Goal: Transaction & Acquisition: Book appointment/travel/reservation

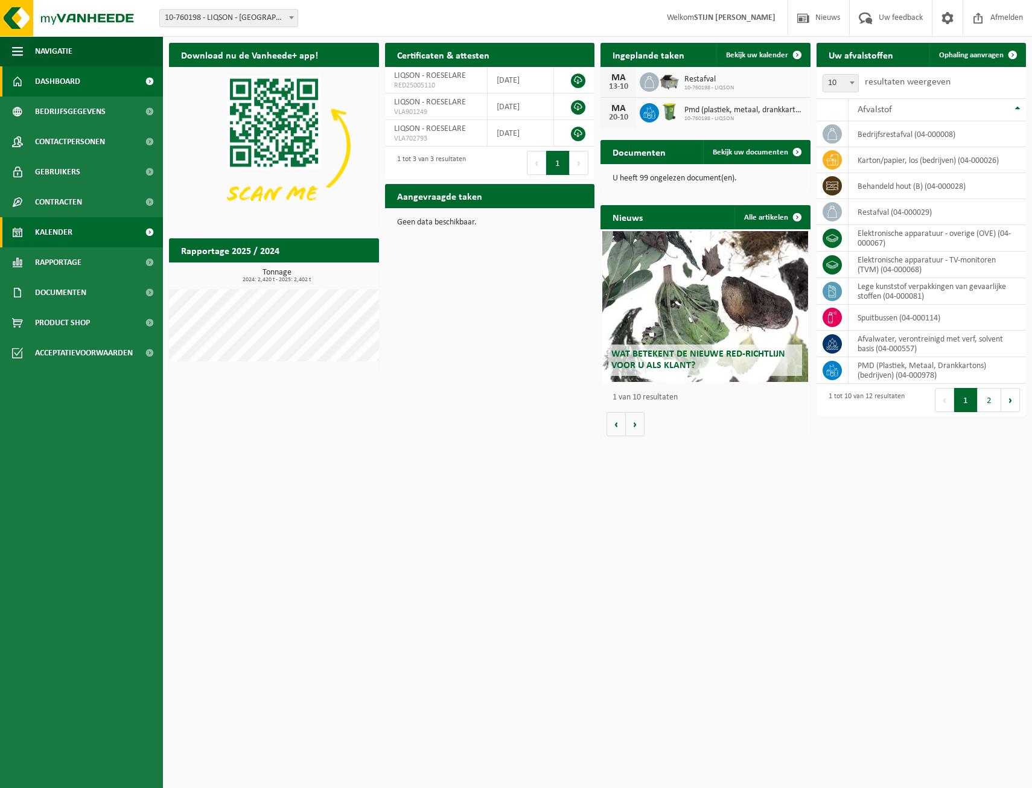
click at [64, 219] on span "Kalender" at bounding box center [53, 232] width 37 height 30
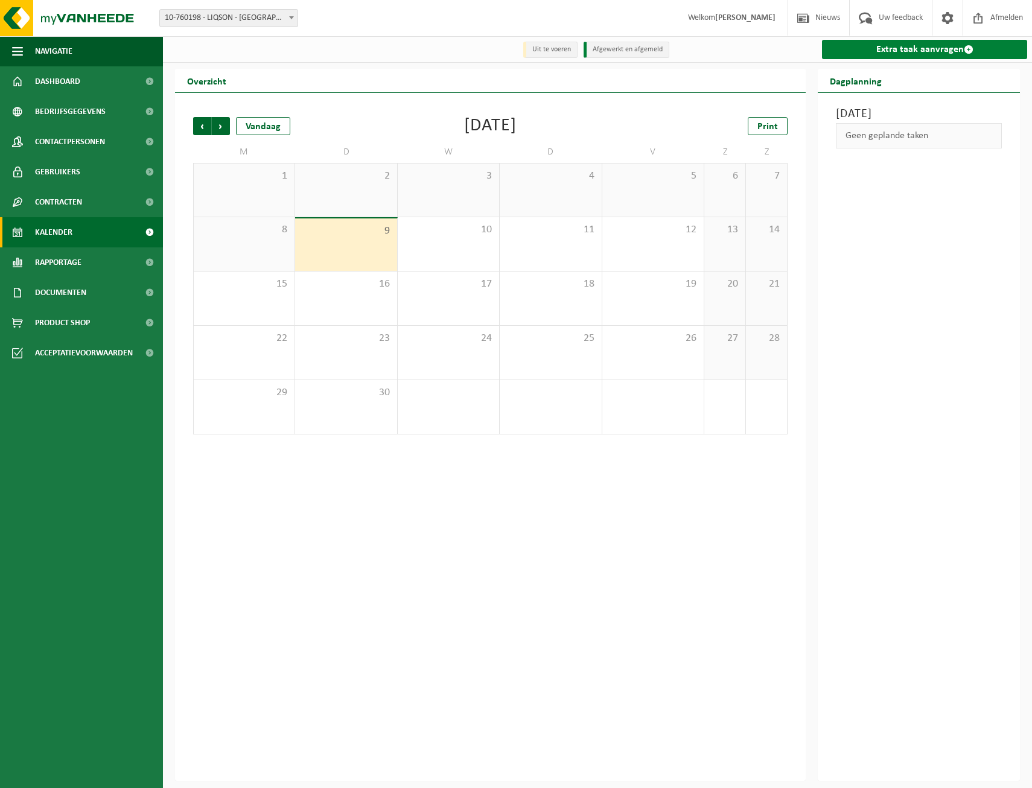
click at [969, 51] on span at bounding box center [969, 50] width 10 height 10
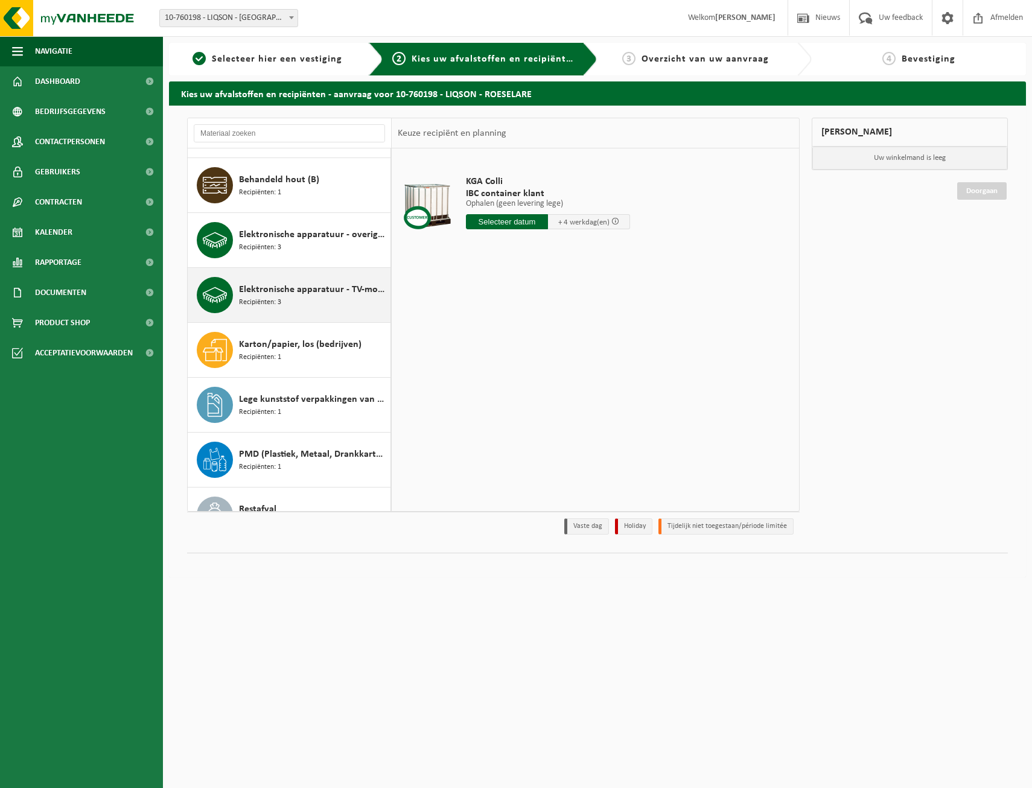
scroll to position [181, 0]
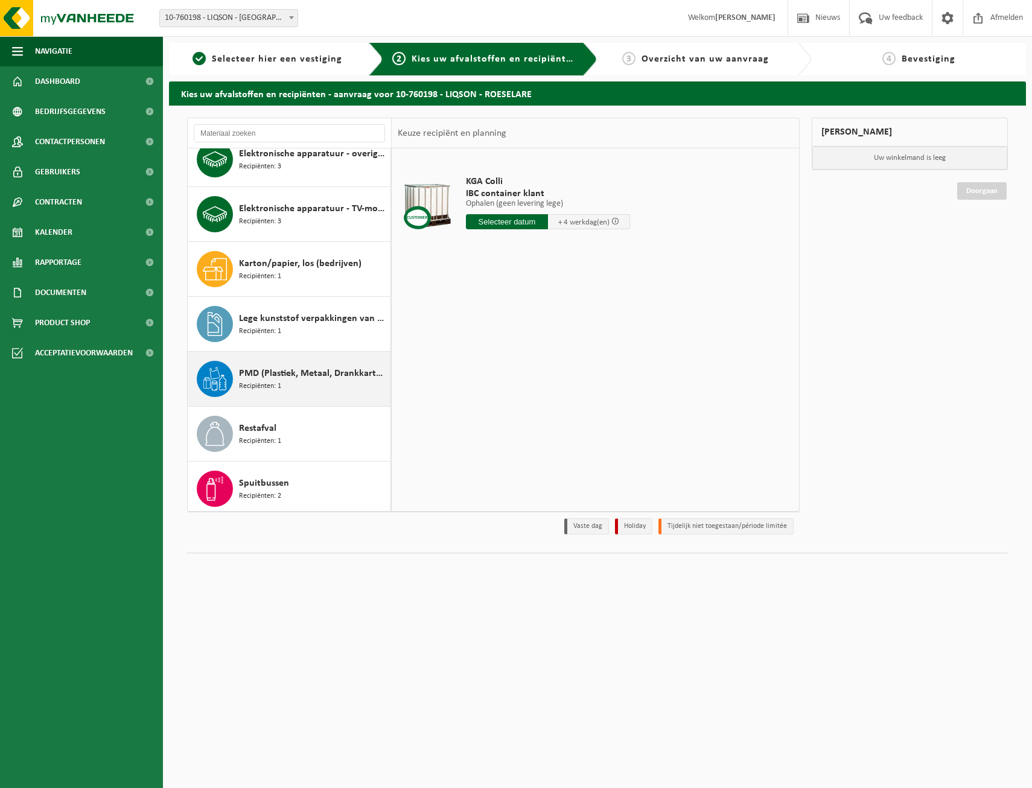
click at [279, 392] on div "PMD (Plastiek, Metaal, Drankkartons) (bedrijven) Recipiënten: 1" at bounding box center [313, 379] width 148 height 36
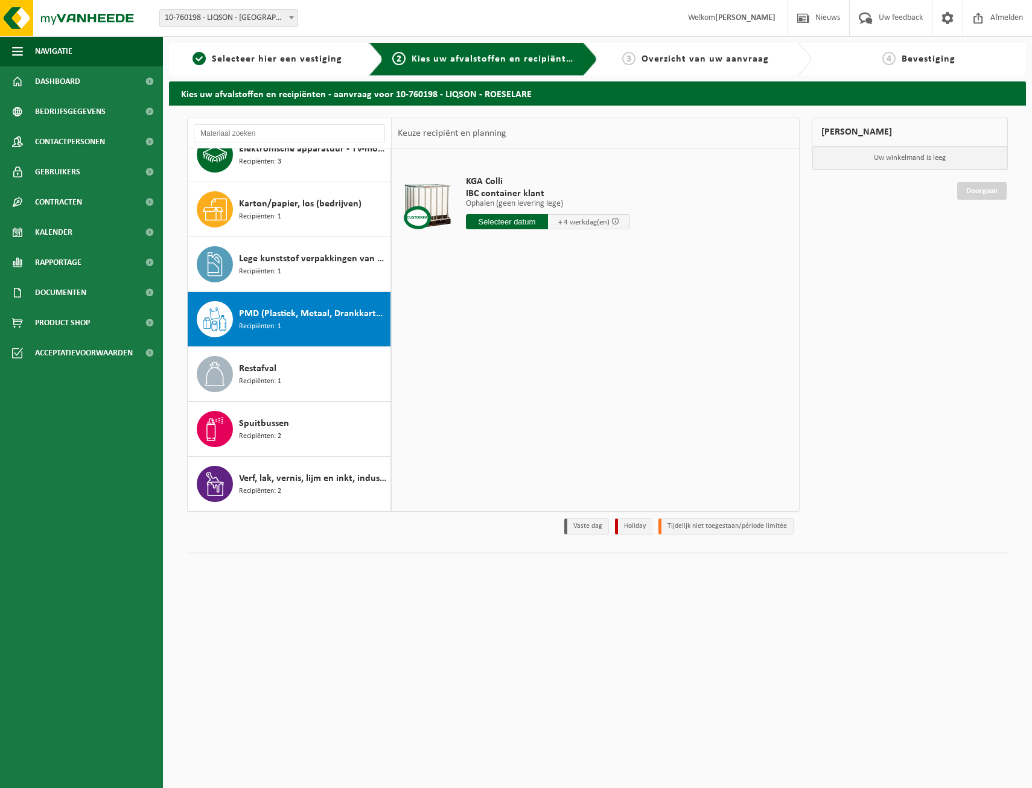
scroll to position [241, 0]
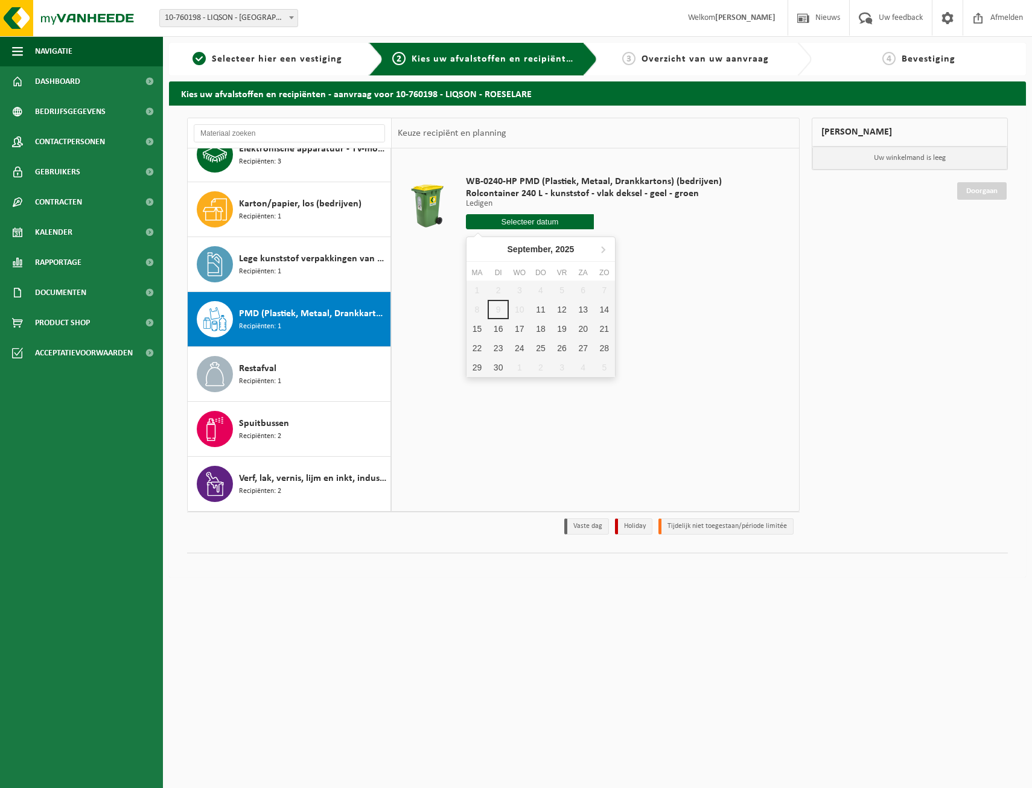
click at [516, 223] on input "text" at bounding box center [530, 221] width 128 height 15
click at [483, 329] on div "15" at bounding box center [477, 328] width 21 height 19
type input "Van 2025-09-15"
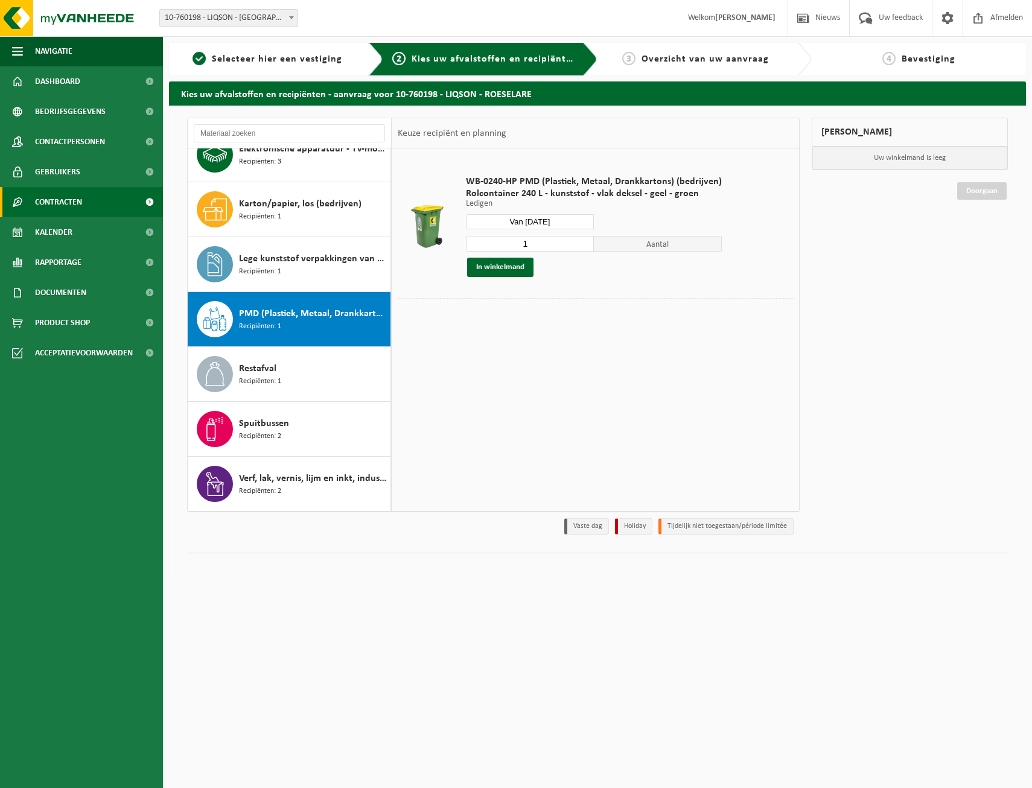
click at [155, 204] on span at bounding box center [149, 202] width 27 height 30
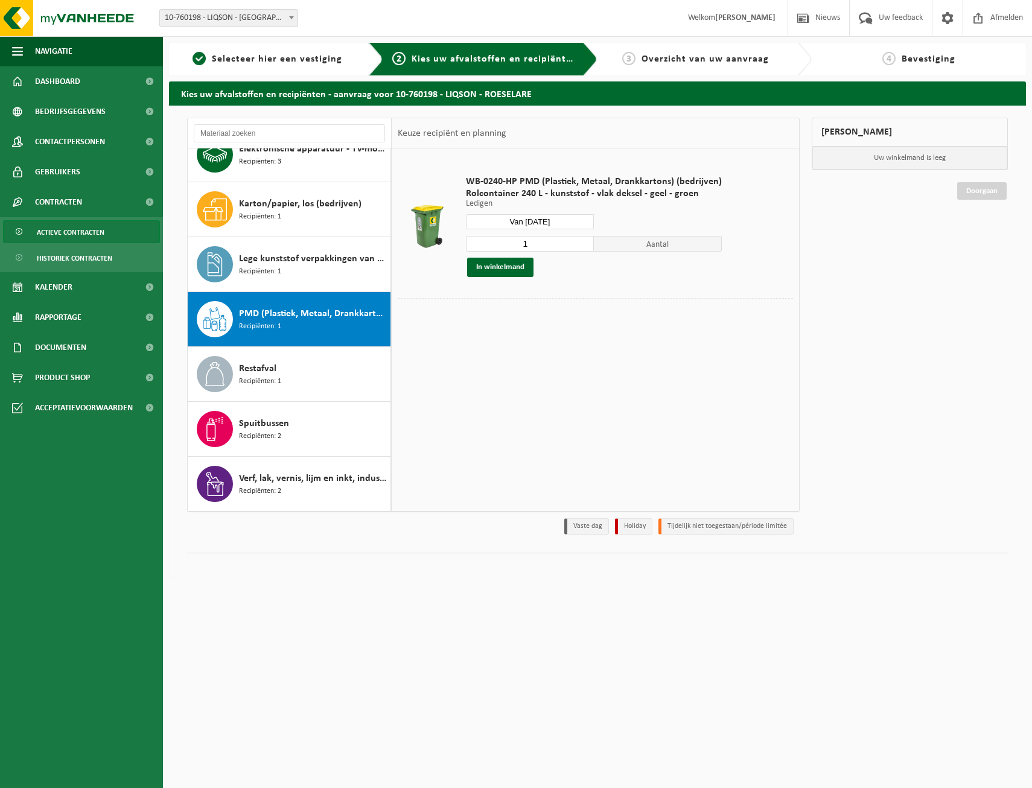
click at [51, 236] on span "Actieve contracten" at bounding box center [71, 232] width 68 height 23
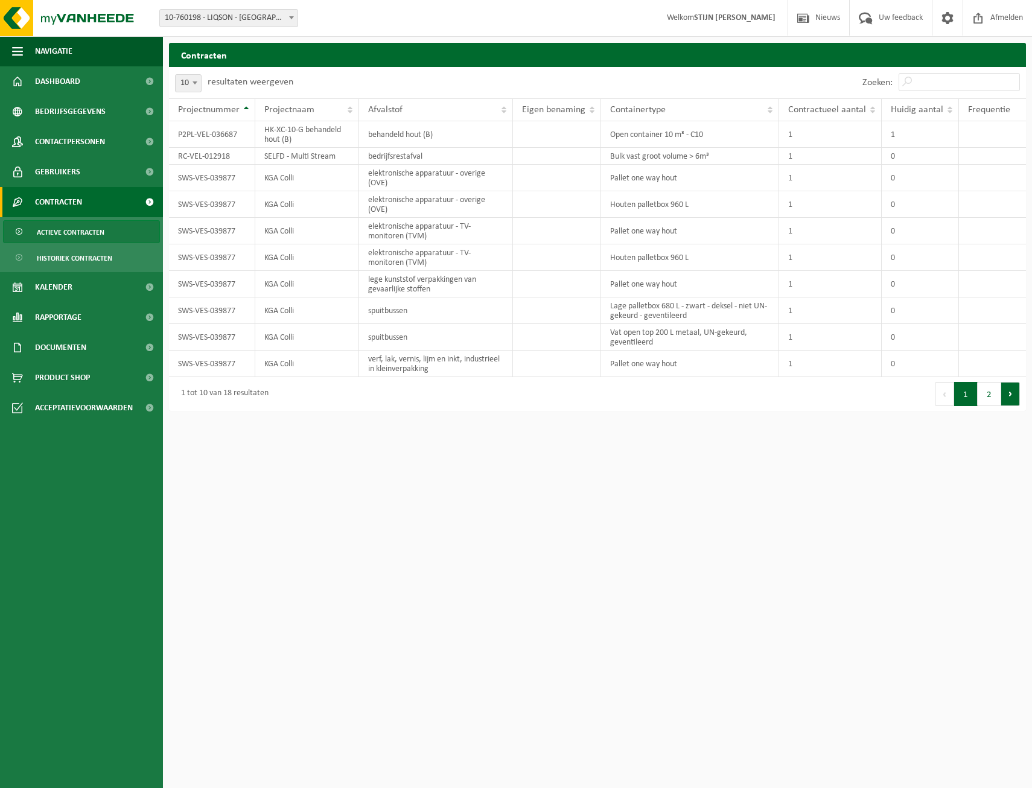
click at [1007, 398] on button "Volgende" at bounding box center [1010, 394] width 19 height 24
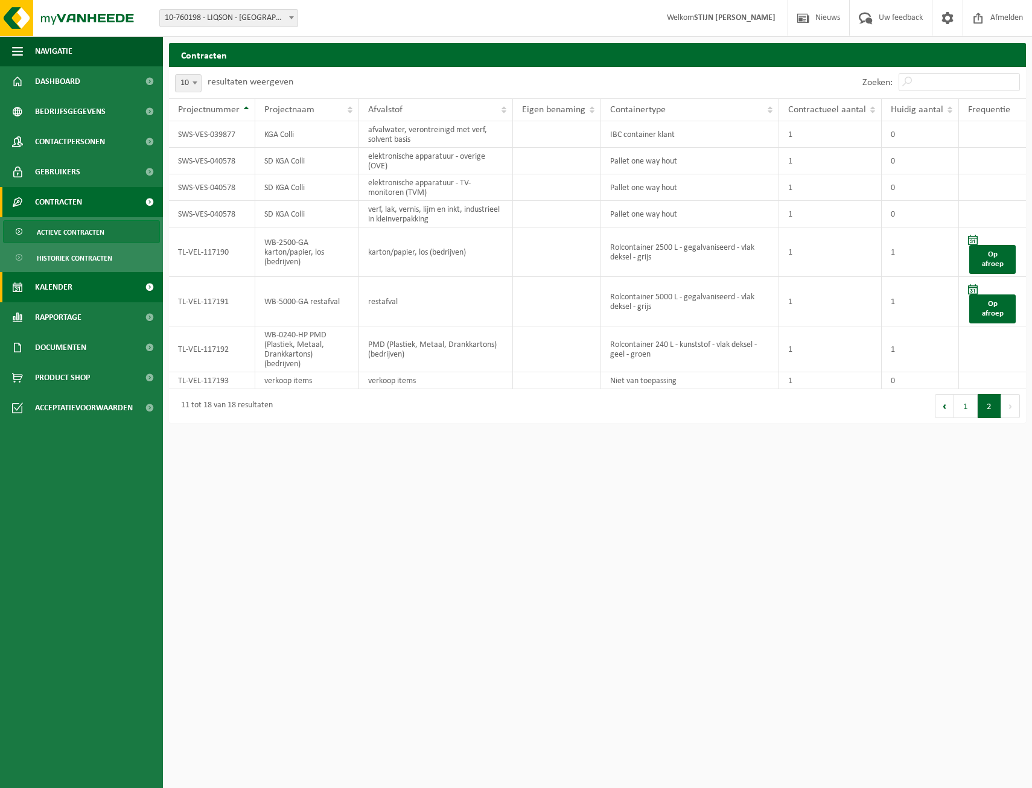
click at [69, 287] on span "Kalender" at bounding box center [53, 287] width 37 height 30
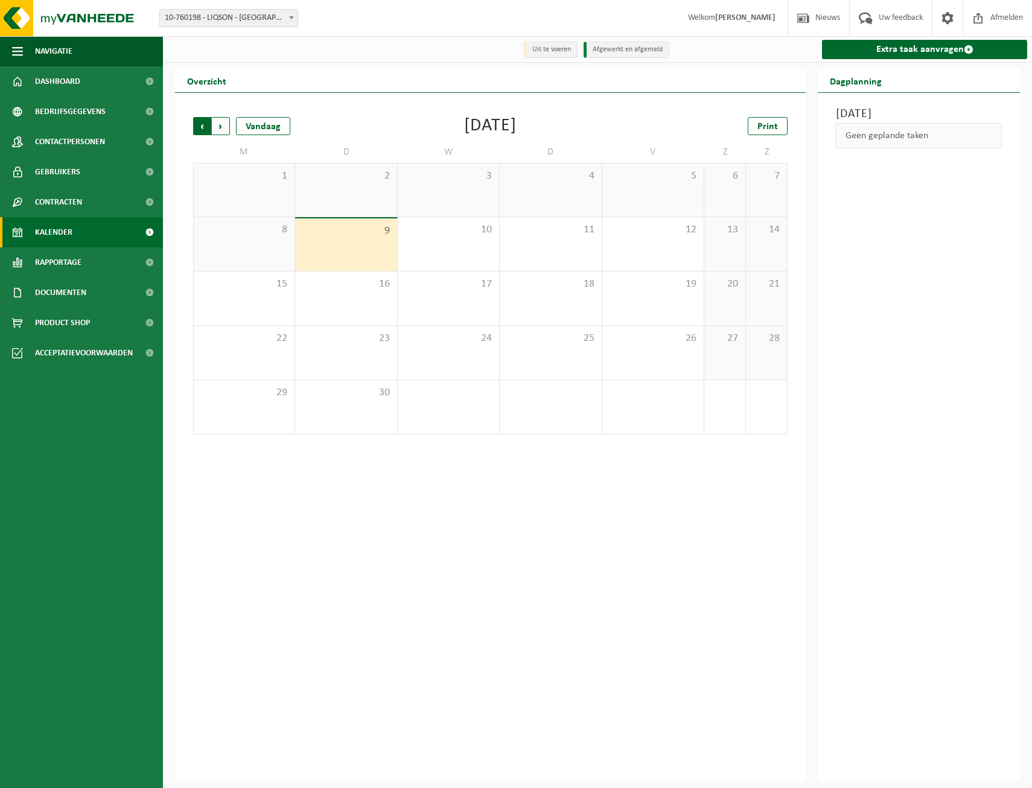
click at [220, 133] on span "Volgende" at bounding box center [221, 126] width 18 height 18
click at [205, 125] on span "Vorige" at bounding box center [202, 126] width 18 height 18
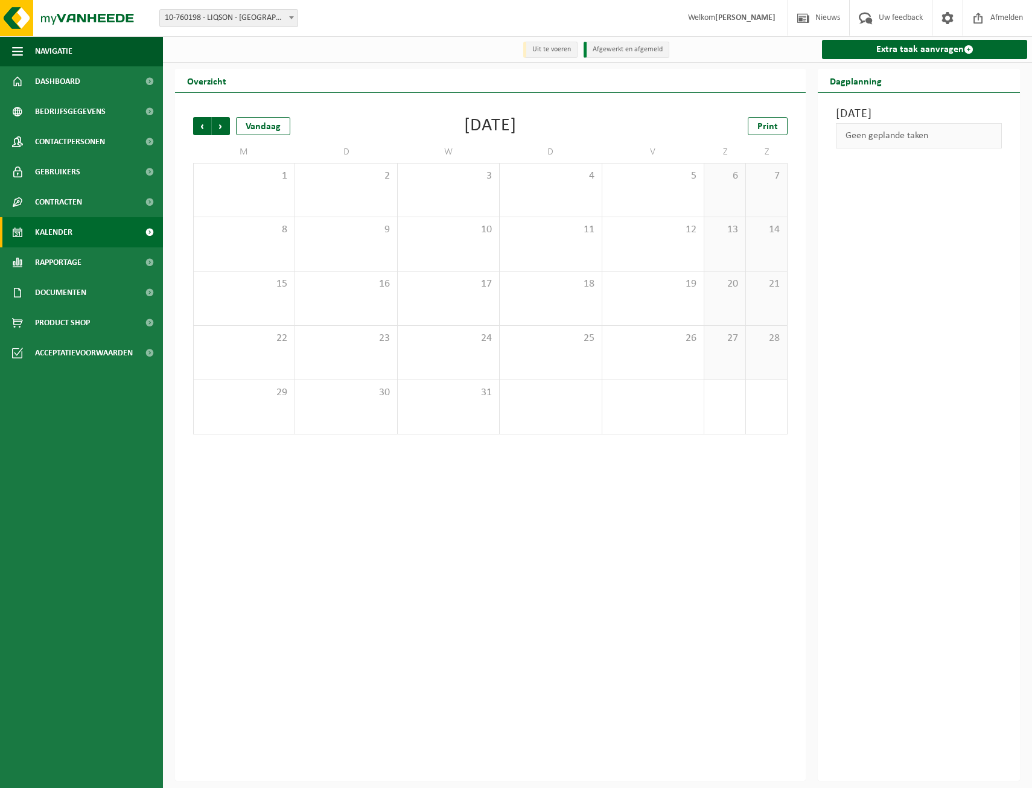
click at [205, 125] on span "Vorige" at bounding box center [202, 126] width 18 height 18
click at [82, 210] on span "Contracten" at bounding box center [58, 202] width 47 height 30
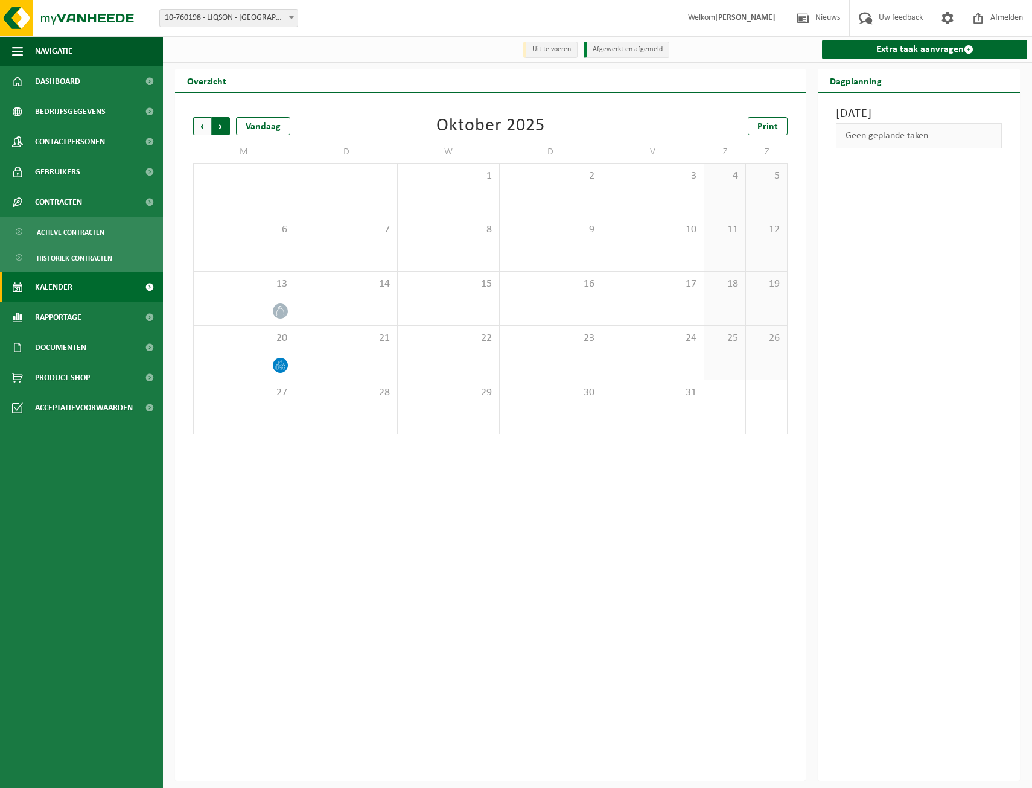
click at [204, 123] on span "Vorige" at bounding box center [202, 126] width 18 height 18
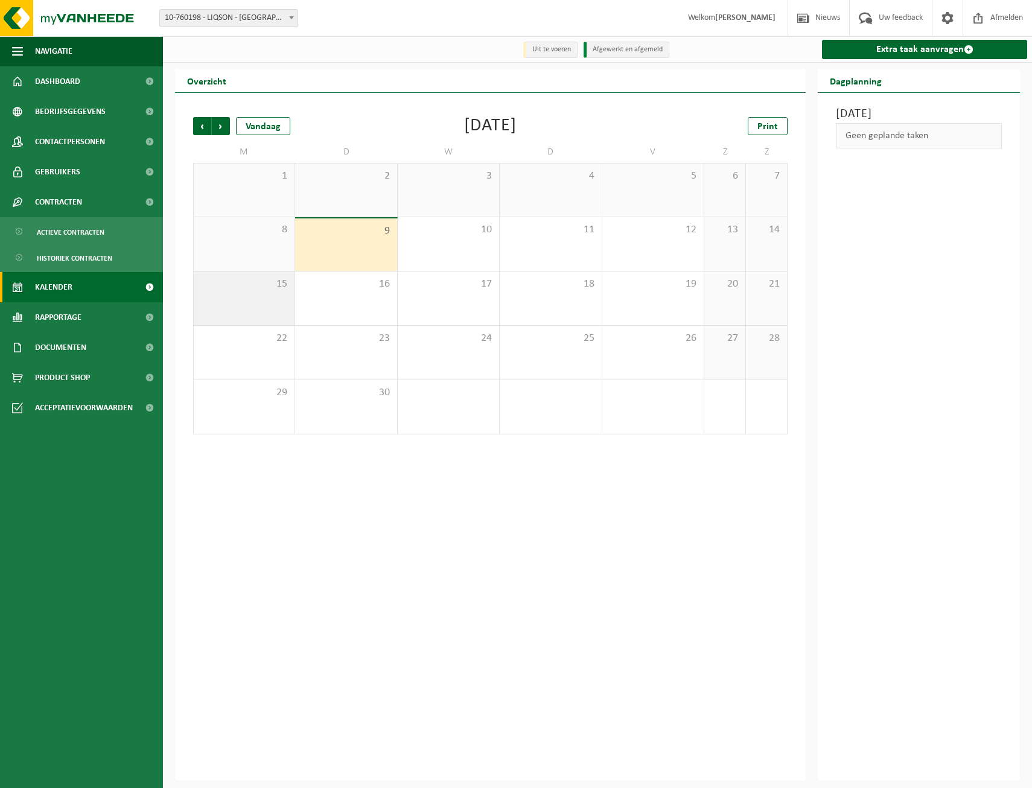
click at [230, 314] on div "15" at bounding box center [244, 299] width 101 height 54
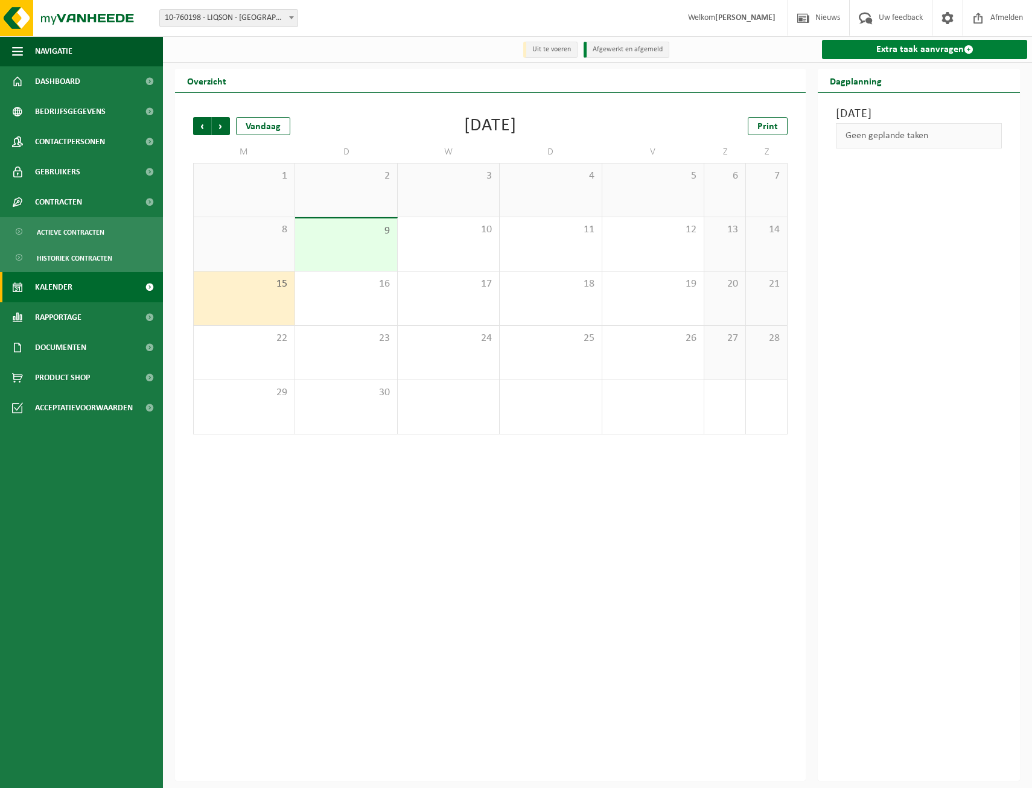
click at [966, 46] on span at bounding box center [969, 50] width 10 height 10
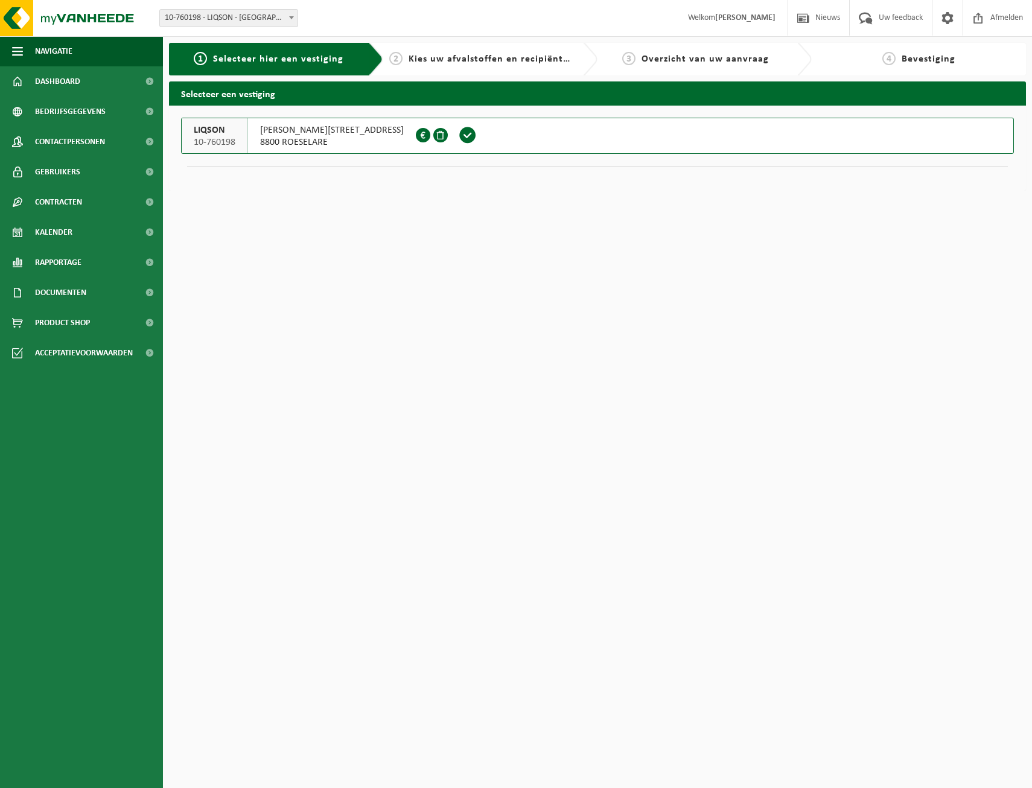
click at [459, 142] on span at bounding box center [468, 135] width 18 height 18
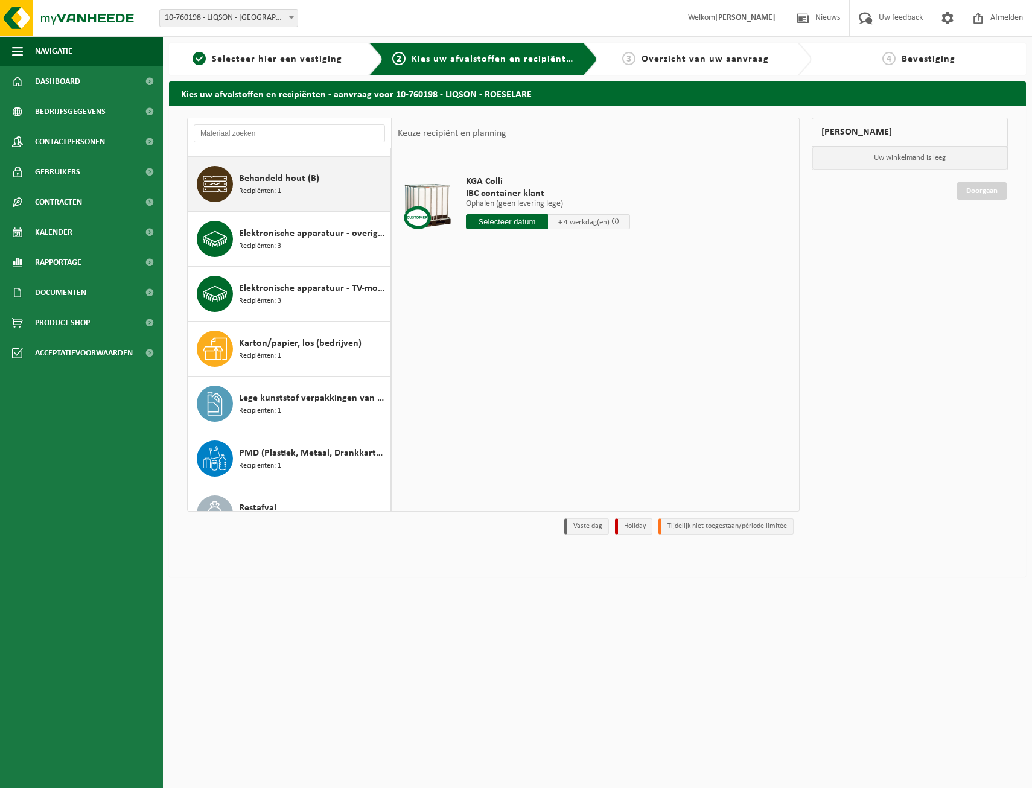
scroll to position [121, 0]
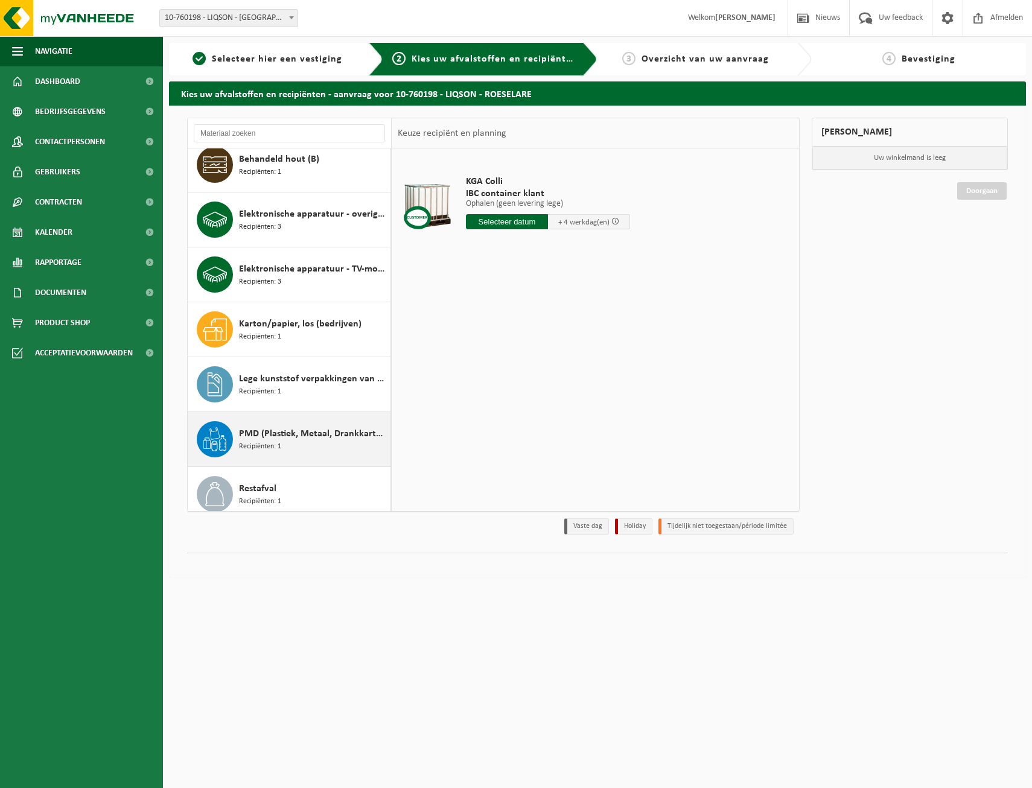
click at [311, 445] on div "PMD (Plastiek, Metaal, Drankkartons) (bedrijven) Recipiënten: 1" at bounding box center [313, 439] width 148 height 36
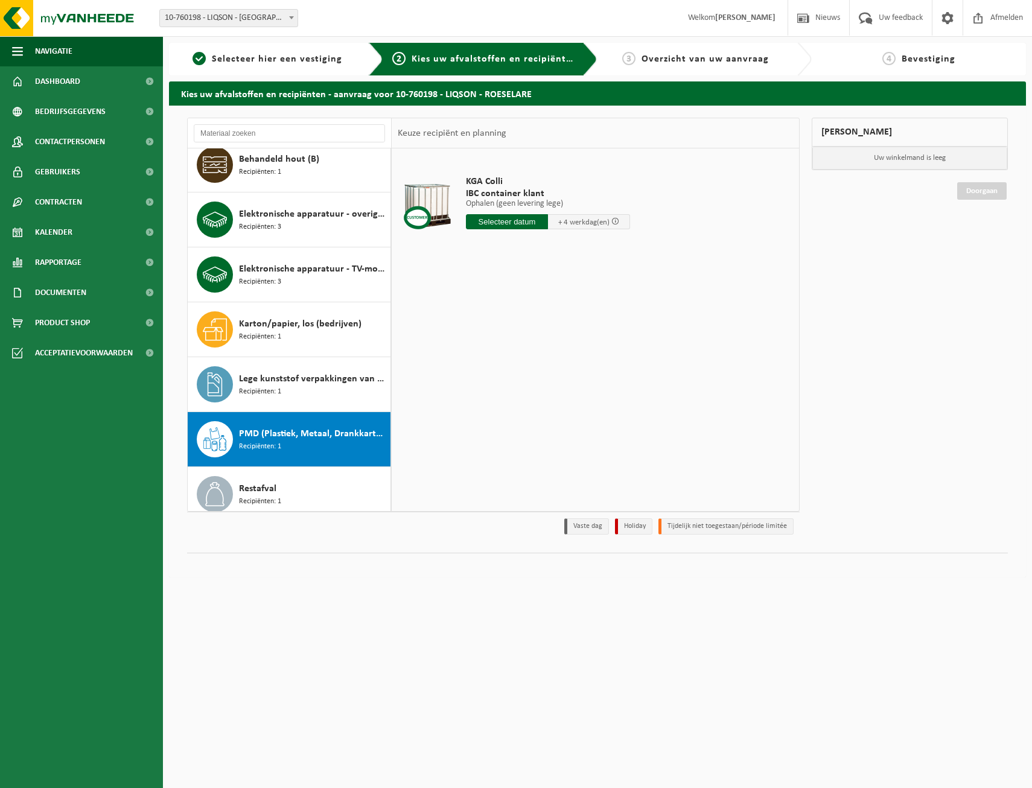
scroll to position [241, 0]
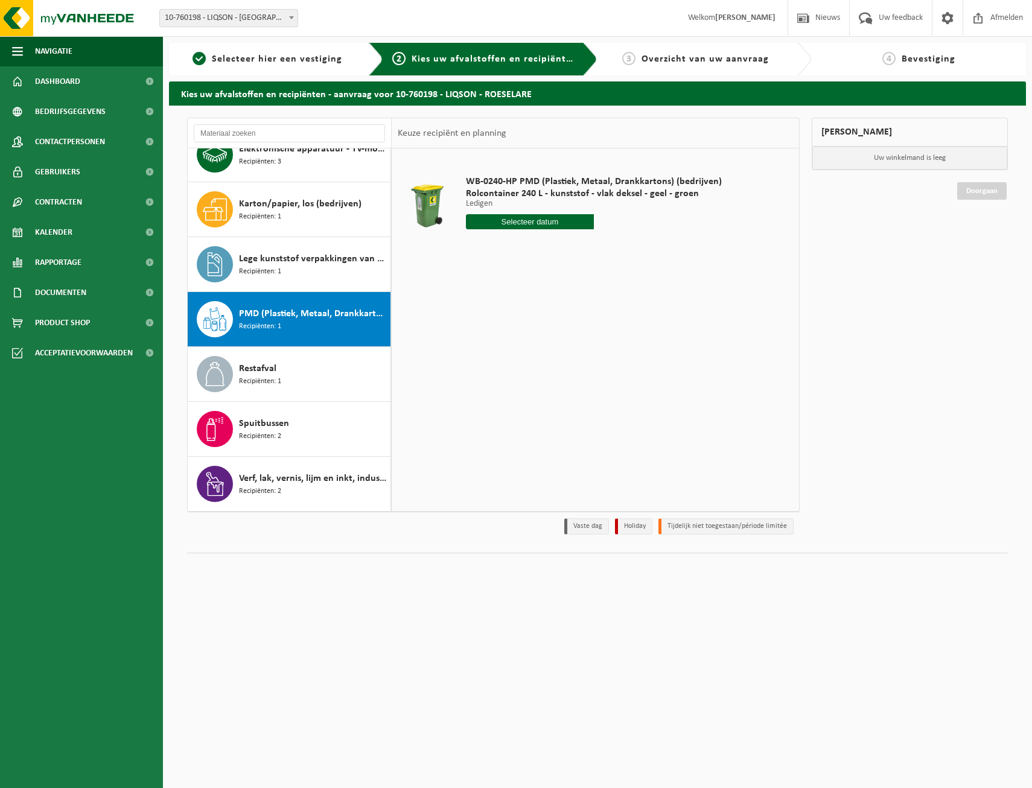
click at [556, 223] on input "text" at bounding box center [530, 221] width 128 height 15
click at [481, 327] on div "15" at bounding box center [477, 328] width 21 height 19
type input "Van 2025-09-15"
click at [525, 271] on button "In winkelmand" at bounding box center [500, 267] width 66 height 19
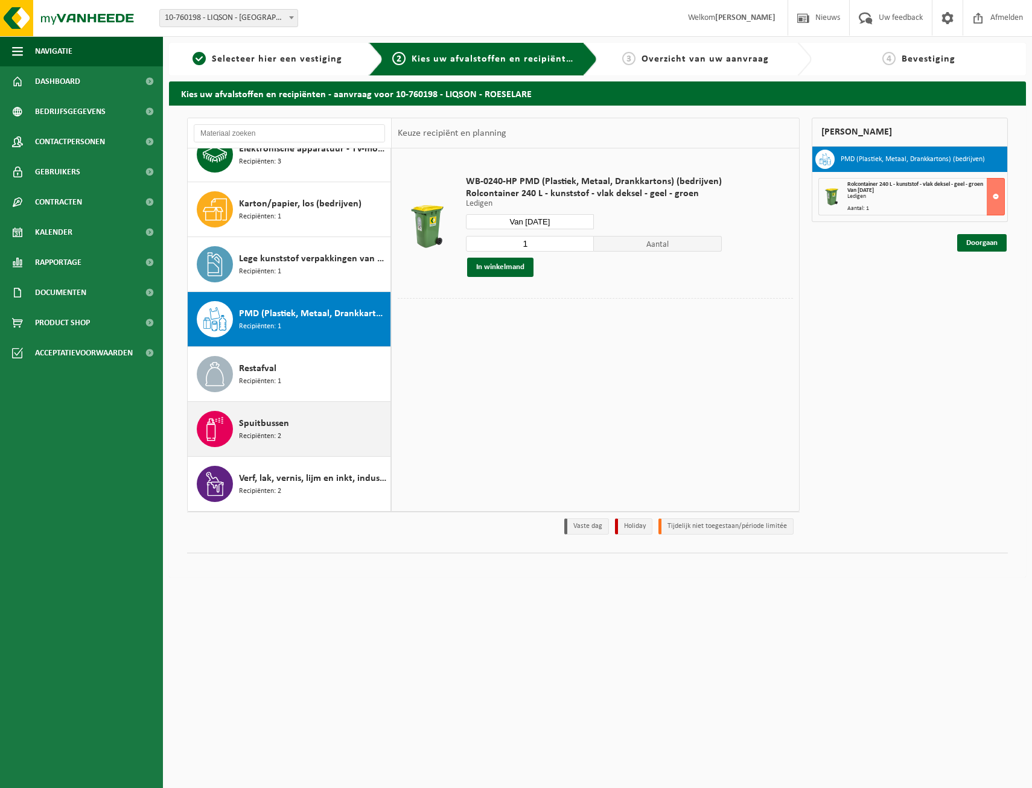
scroll to position [0, 0]
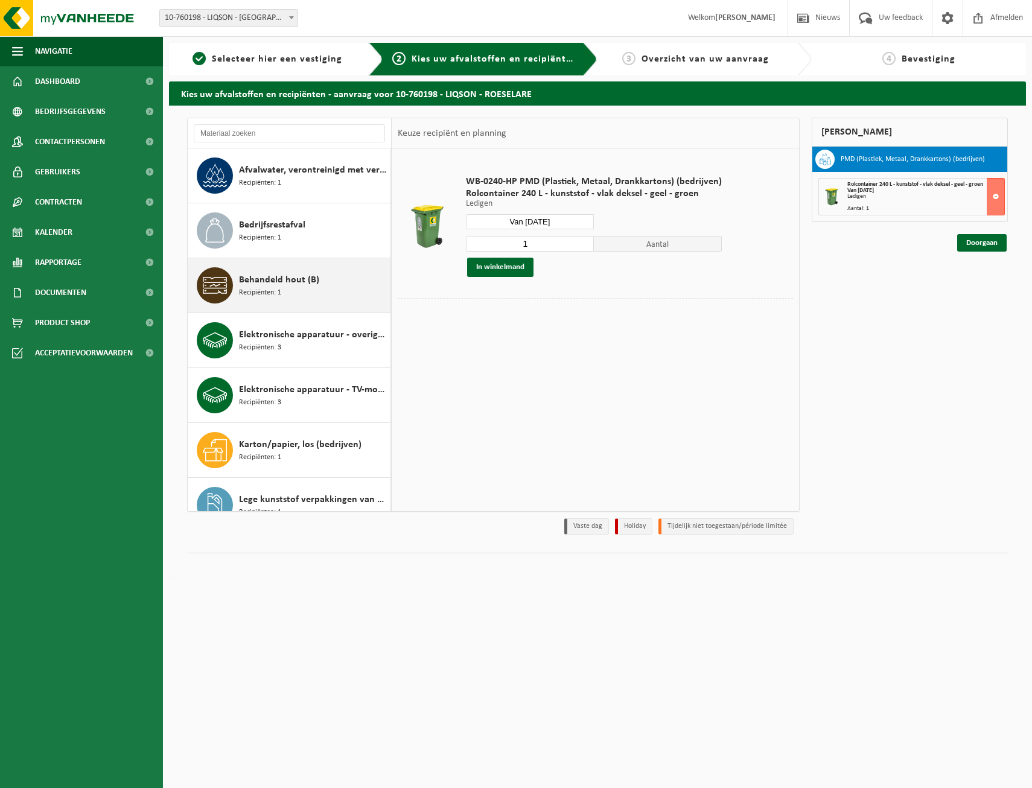
click at [314, 283] on span "Behandeld hout (B)" at bounding box center [279, 280] width 80 height 14
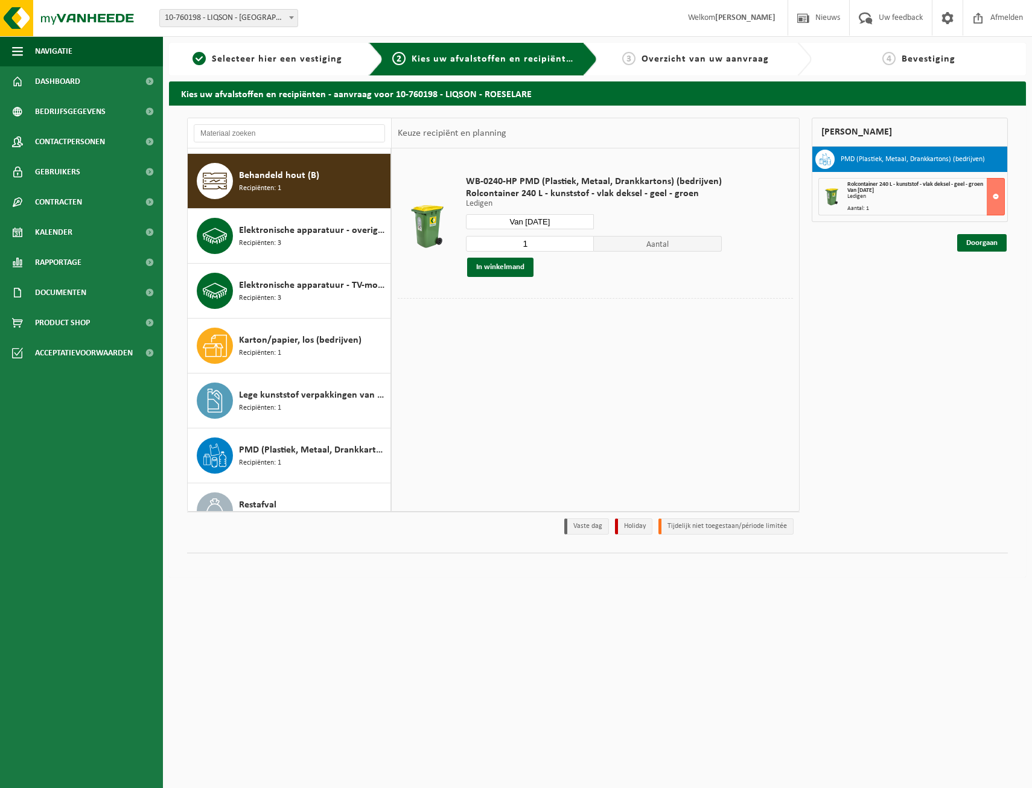
scroll to position [110, 0]
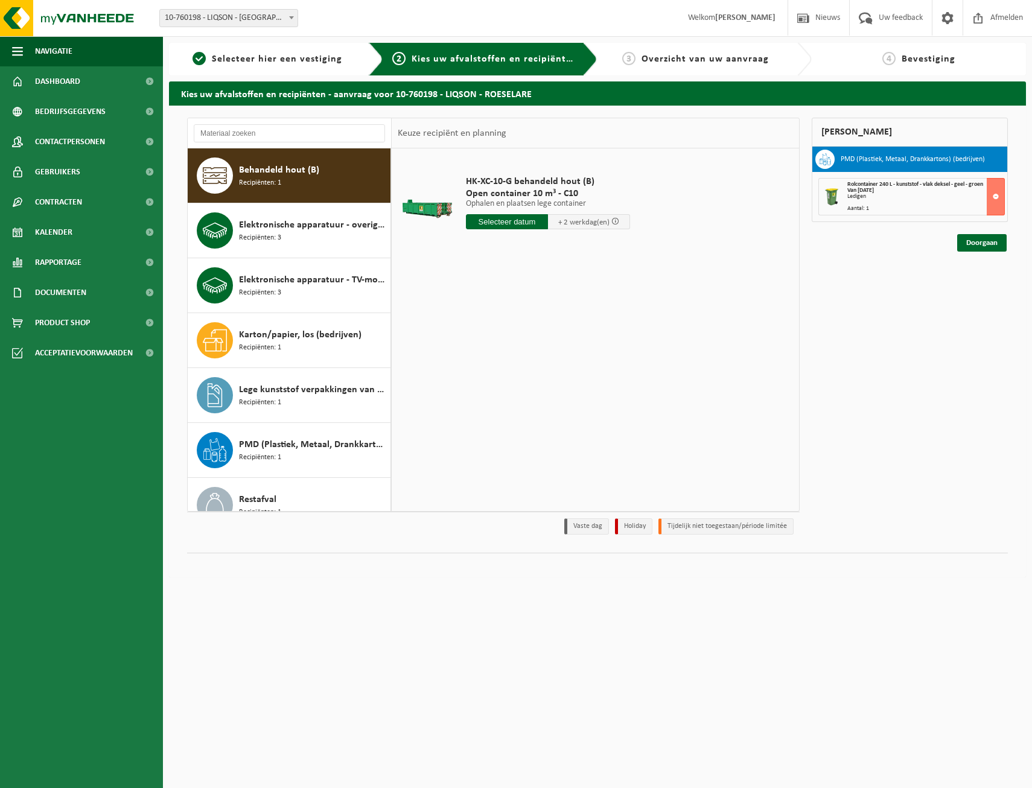
click at [614, 222] on span at bounding box center [615, 221] width 8 height 8
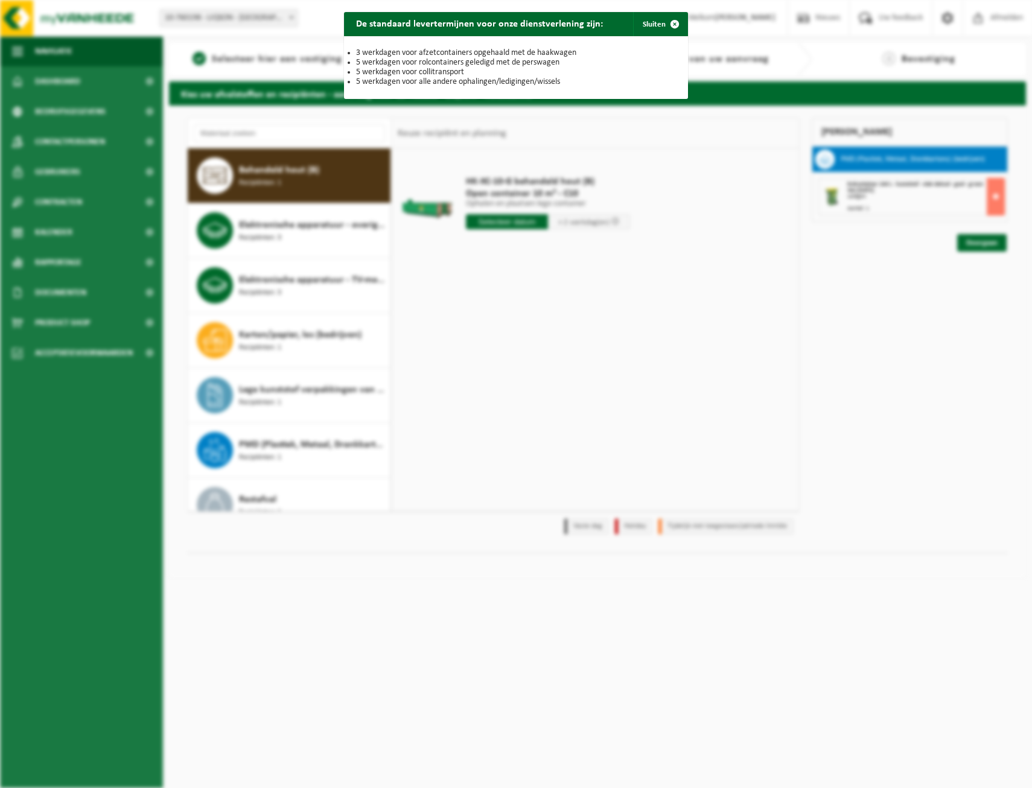
click at [547, 249] on div "De standaard levertermijnen voor onze dienstverlening zijn: Sluiten 3 werkdagen…" at bounding box center [516, 394] width 1032 height 788
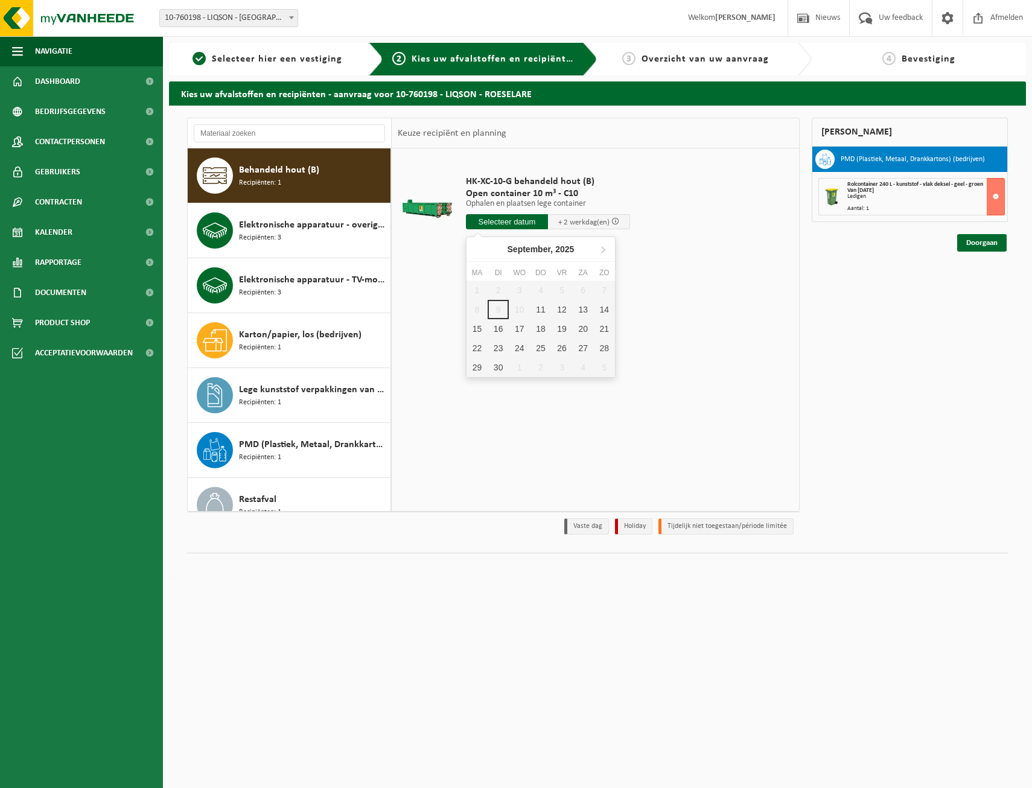
click at [532, 224] on input "text" at bounding box center [507, 221] width 82 height 15
click at [480, 327] on div "15" at bounding box center [477, 328] width 21 height 19
type input "Van 2025-09-15"
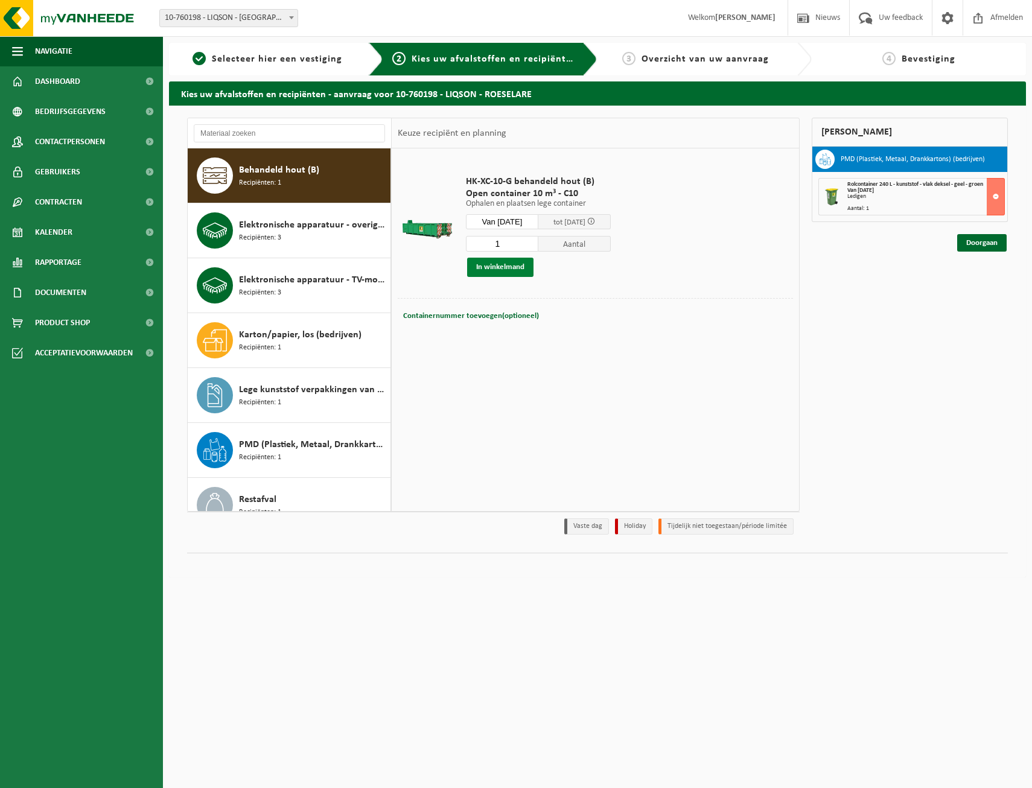
click at [511, 264] on button "In winkelmand" at bounding box center [500, 267] width 66 height 19
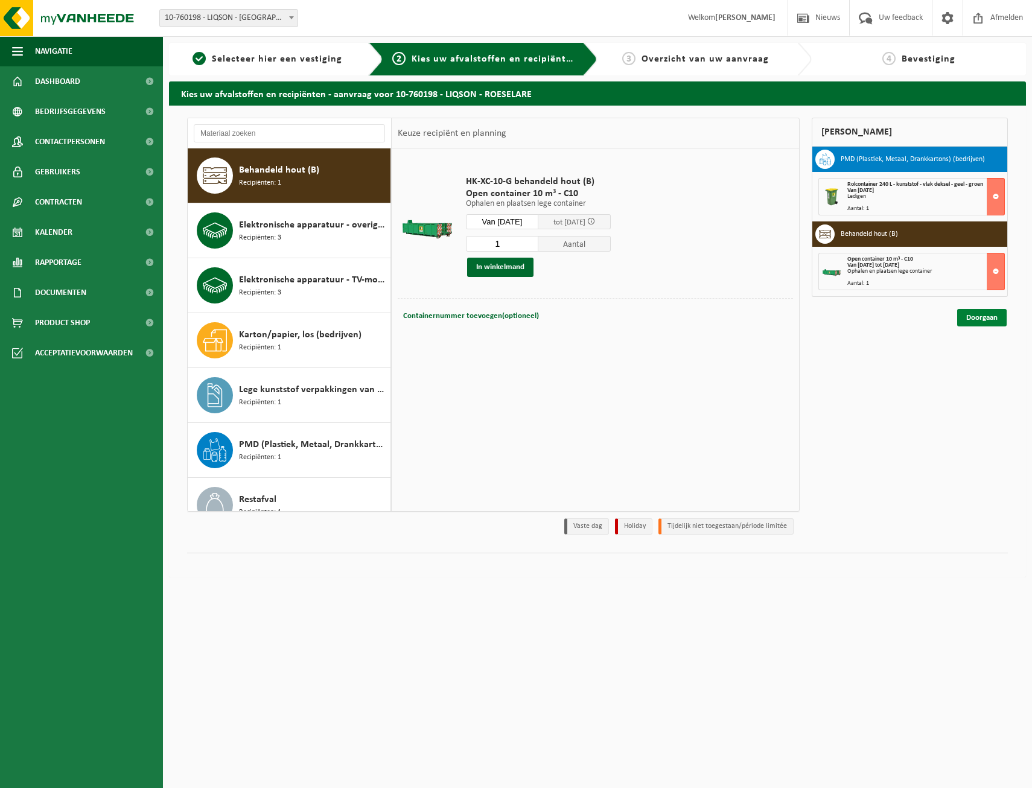
click at [989, 321] on link "Doorgaan" at bounding box center [981, 318] width 49 height 18
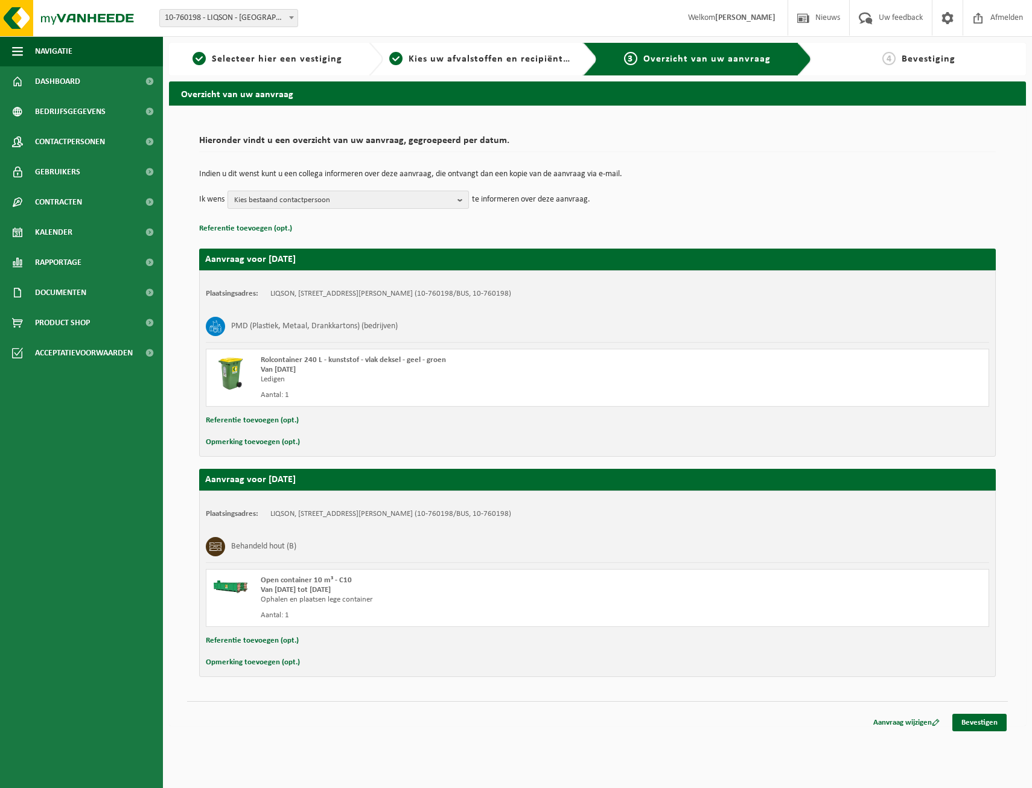
click at [461, 199] on b "button" at bounding box center [463, 199] width 11 height 17
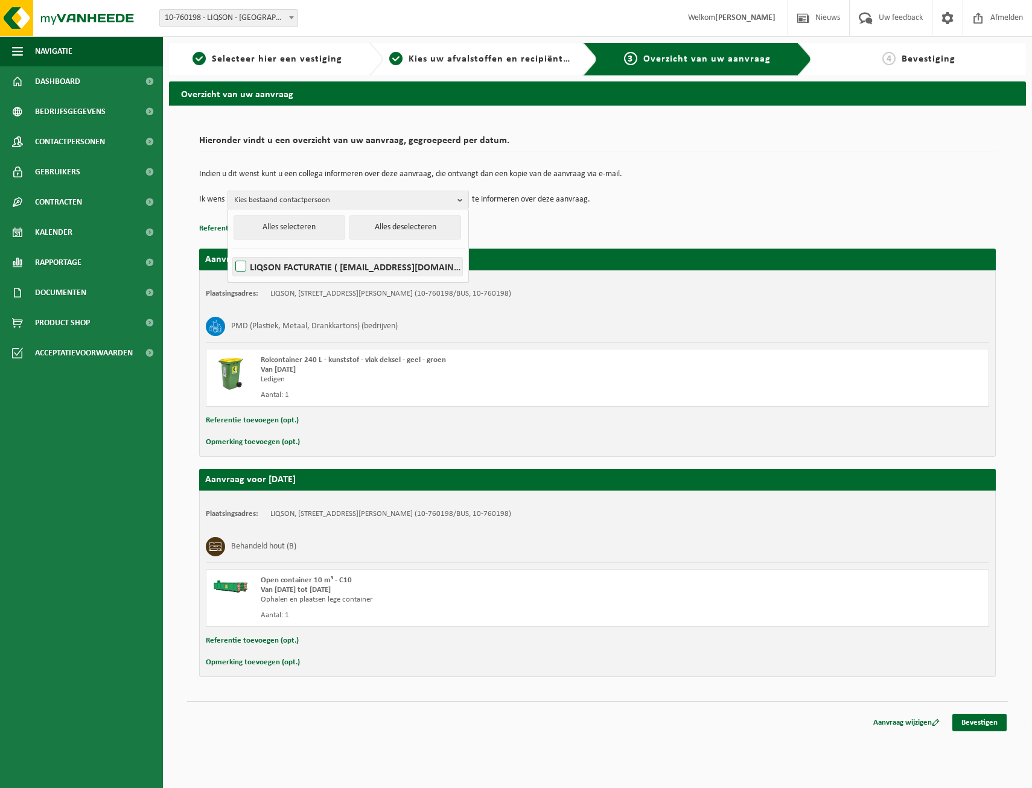
click at [245, 265] on label "LIQSON FACTURATIE ( [EMAIL_ADDRESS][DOMAIN_NAME] )" at bounding box center [347, 267] width 229 height 18
click at [231, 252] on input "LIQSON FACTURATIE ( factuur@liqson.com )" at bounding box center [231, 251] width 1 height 1
checkbox input "true"
click at [715, 211] on div "Indien u dit wenst kunt u een collega informeren over deze aanvraag, die ontvan…" at bounding box center [597, 189] width 797 height 63
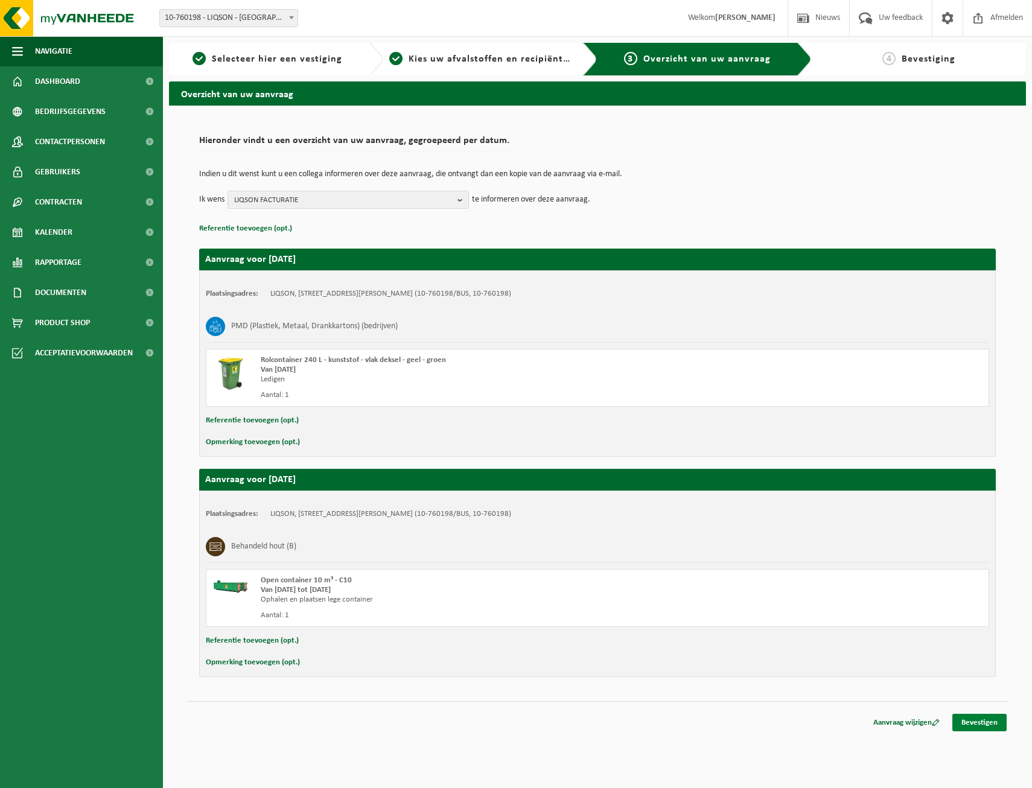
click at [993, 720] on link "Bevestigen" at bounding box center [979, 723] width 54 height 18
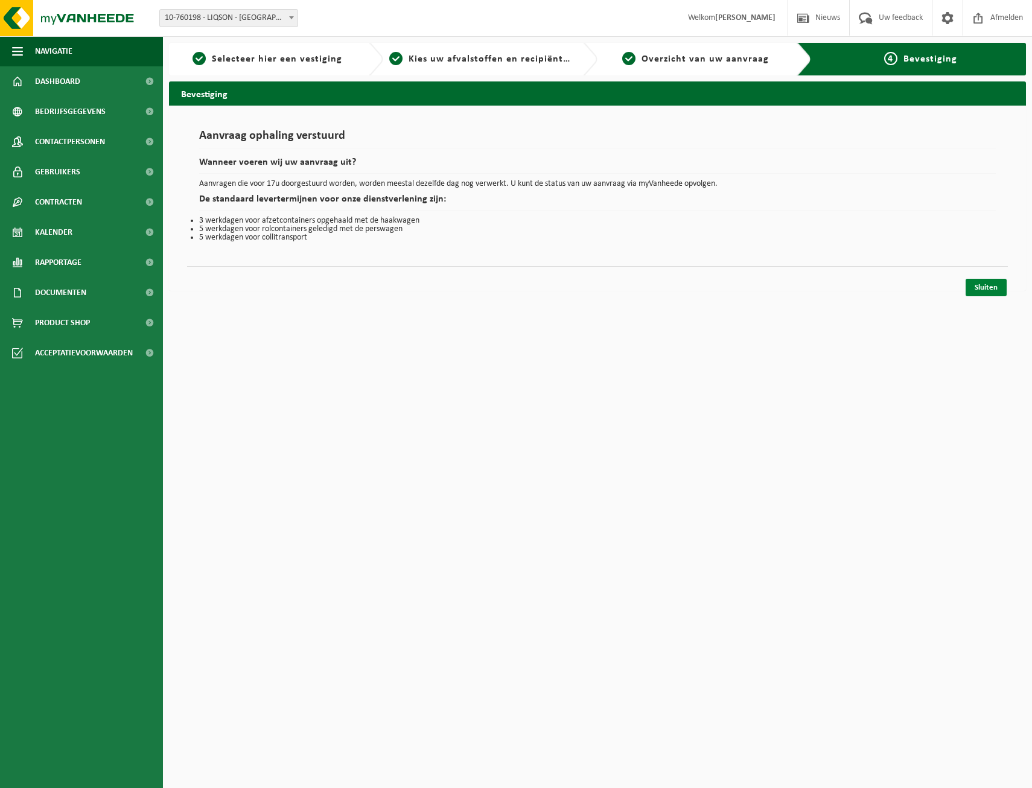
click at [980, 290] on link "Sluiten" at bounding box center [986, 288] width 41 height 18
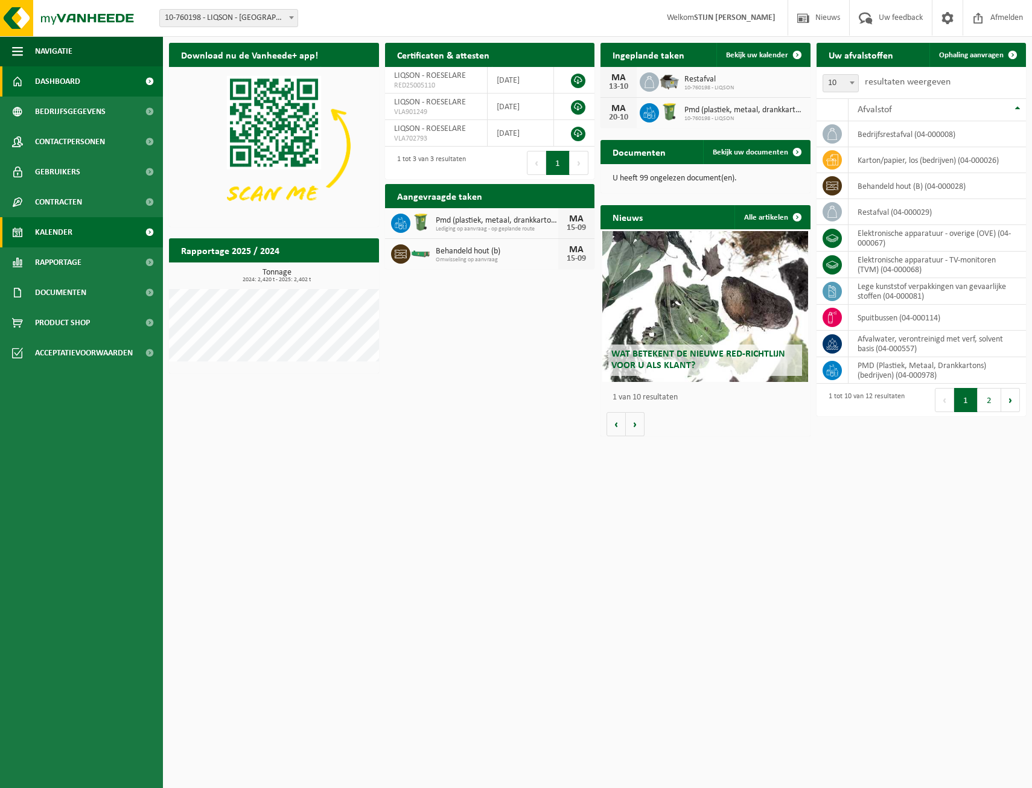
click at [73, 237] on link "Kalender" at bounding box center [81, 232] width 163 height 30
